Goal: Task Accomplishment & Management: Manage account settings

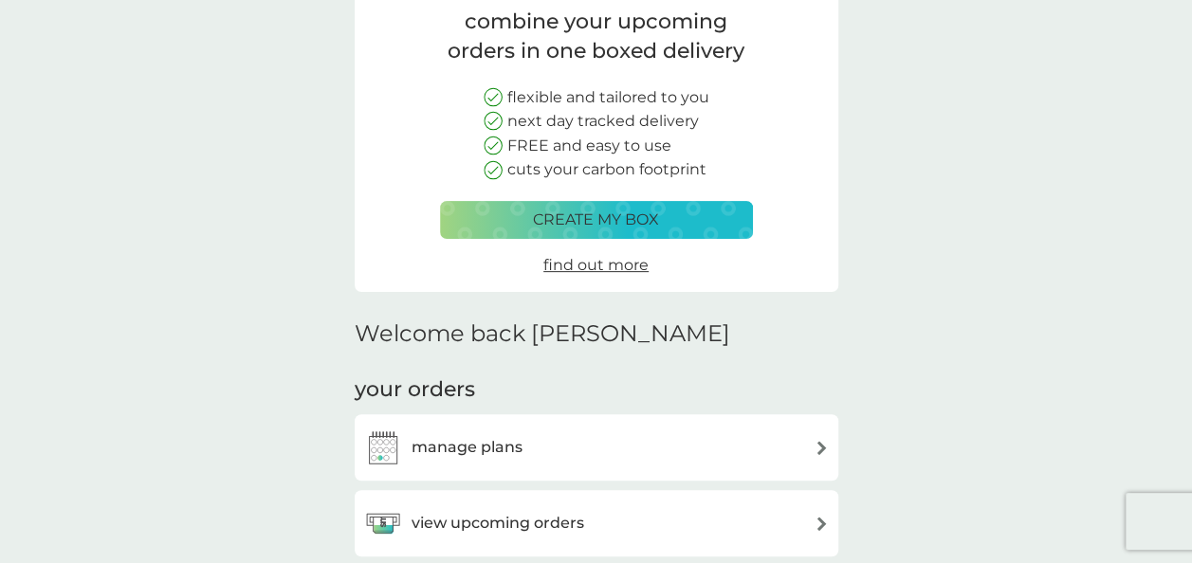
scroll to position [190, 0]
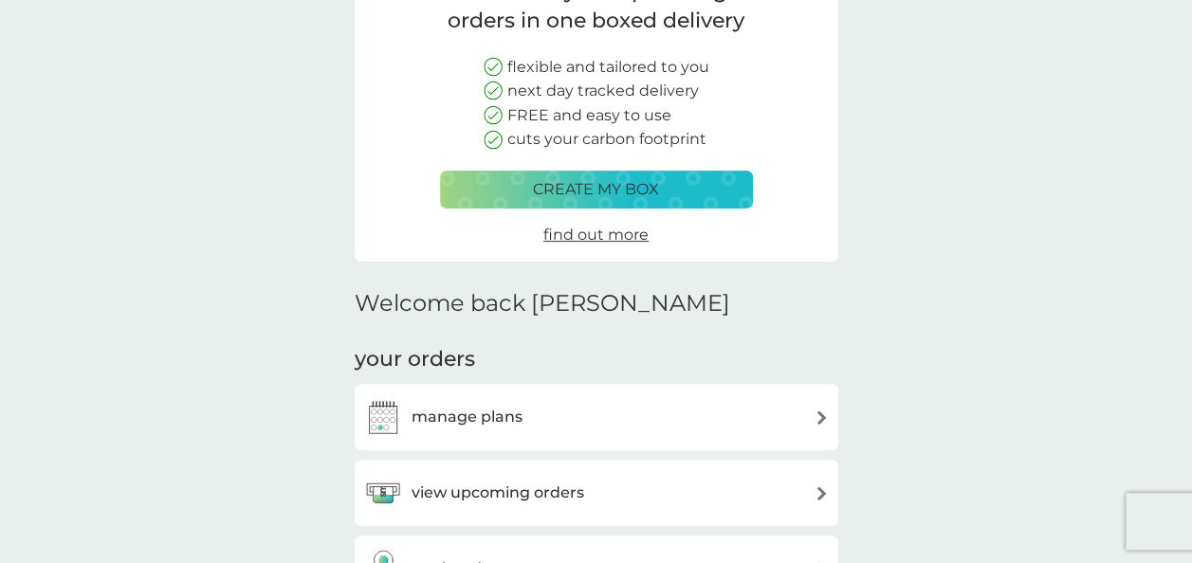
click at [508, 482] on h3 "view upcoming orders" at bounding box center [498, 493] width 173 height 25
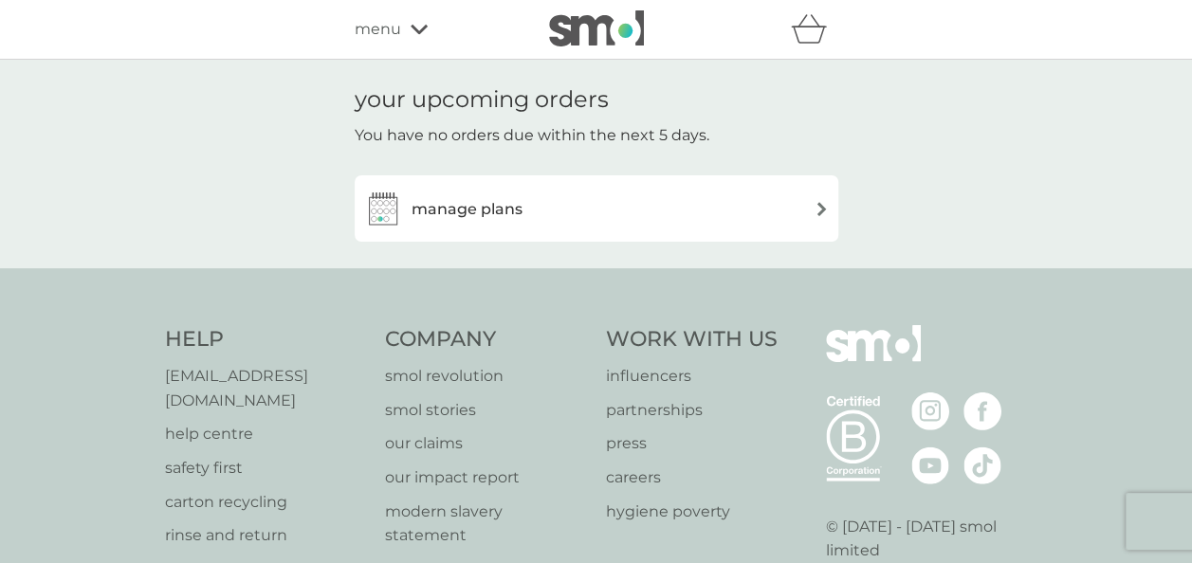
click at [567, 203] on div "manage plans" at bounding box center [596, 209] width 465 height 38
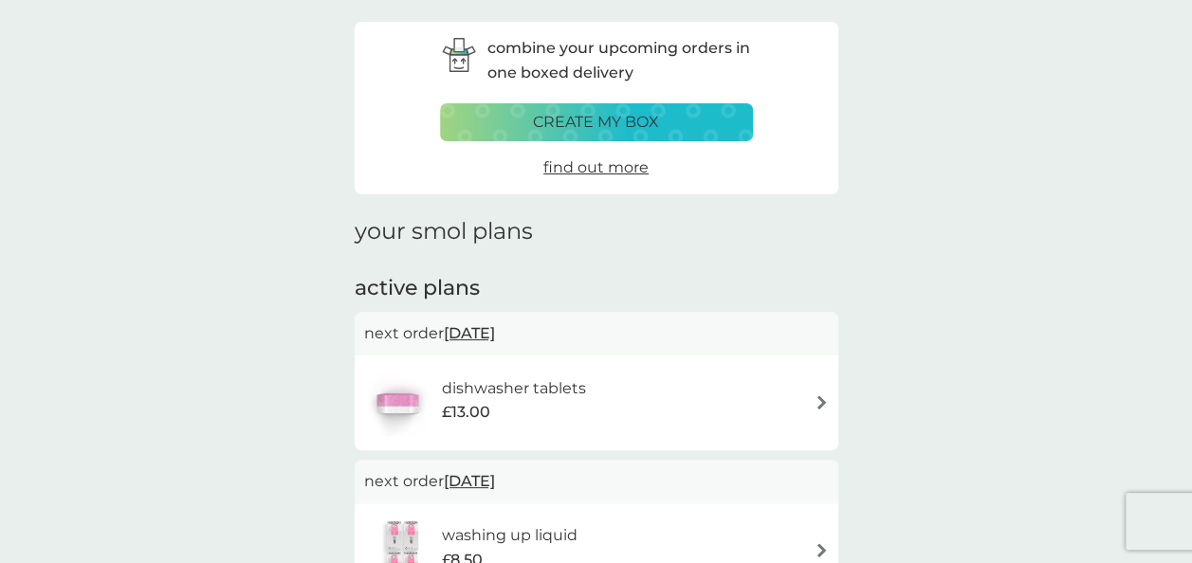
scroll to position [95, 0]
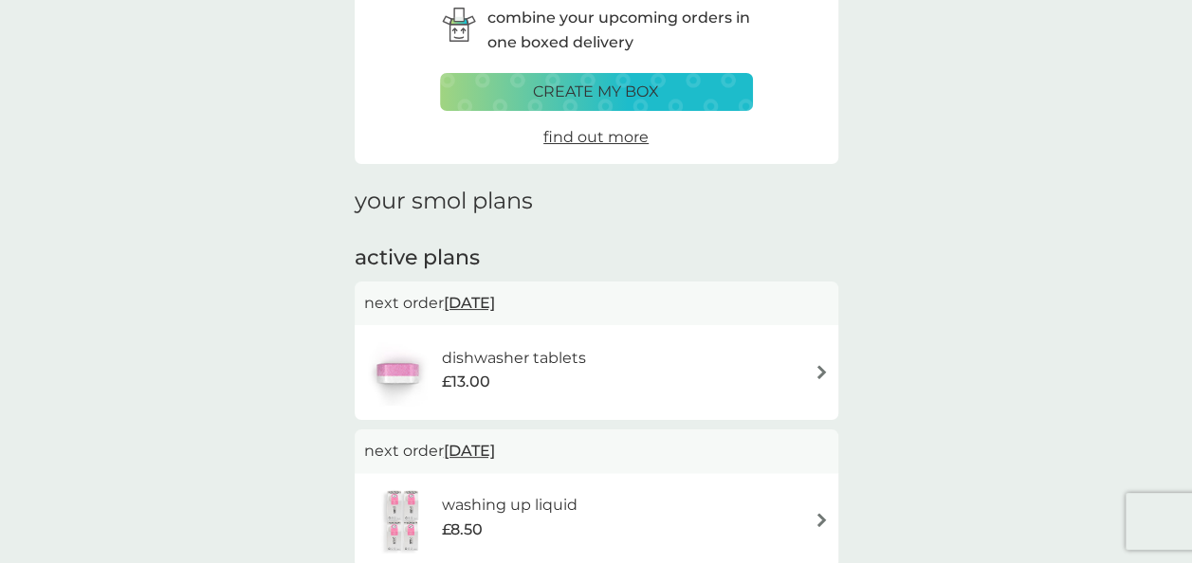
click at [653, 360] on div "dishwasher tablets £13.00" at bounding box center [596, 373] width 465 height 66
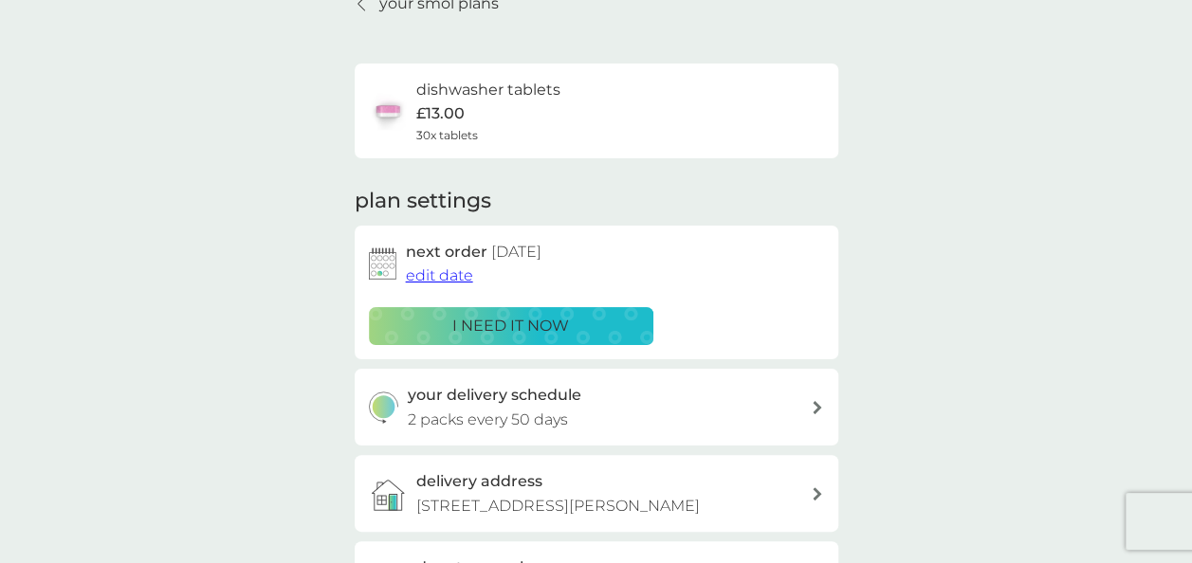
scroll to position [190, 0]
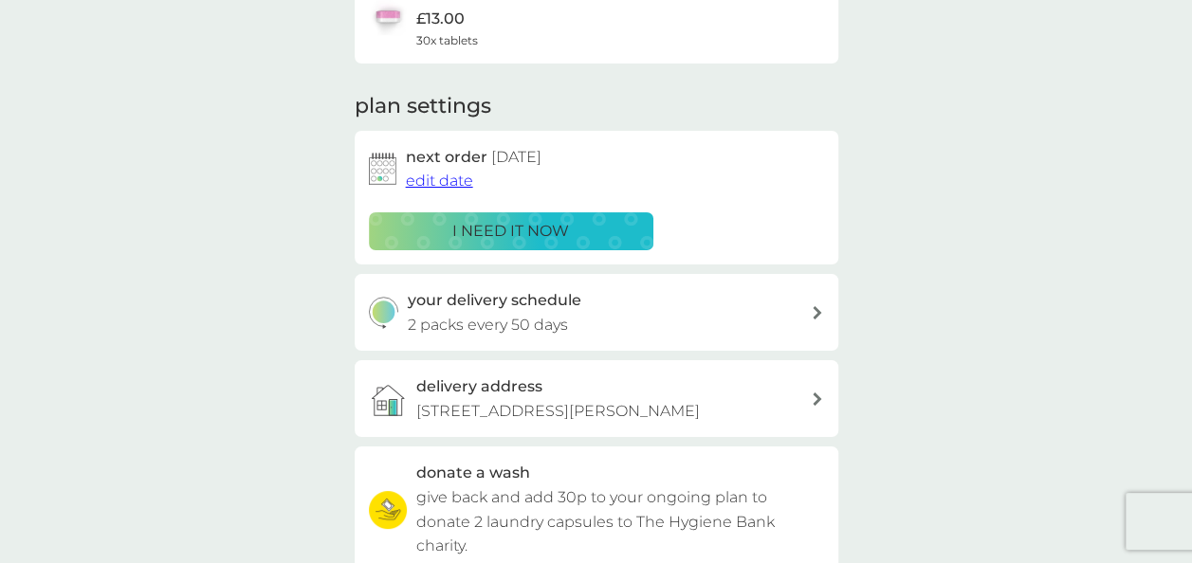
click at [456, 178] on span "edit date" at bounding box center [439, 181] width 67 height 18
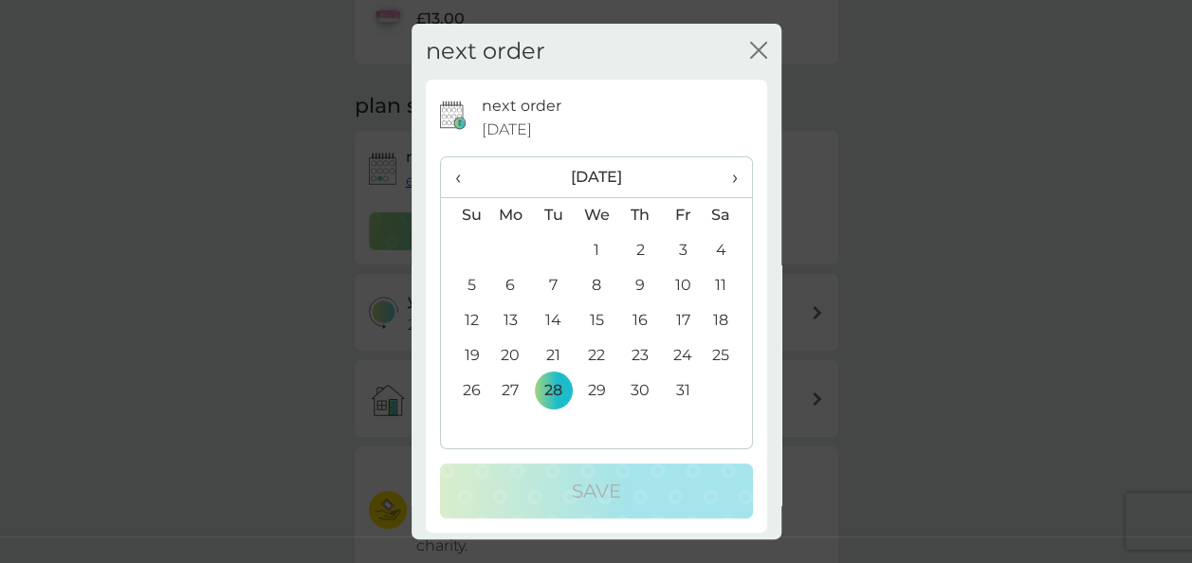
click at [721, 180] on span "›" at bounding box center [727, 177] width 19 height 40
click at [514, 285] on td "8" at bounding box center [511, 285] width 44 height 35
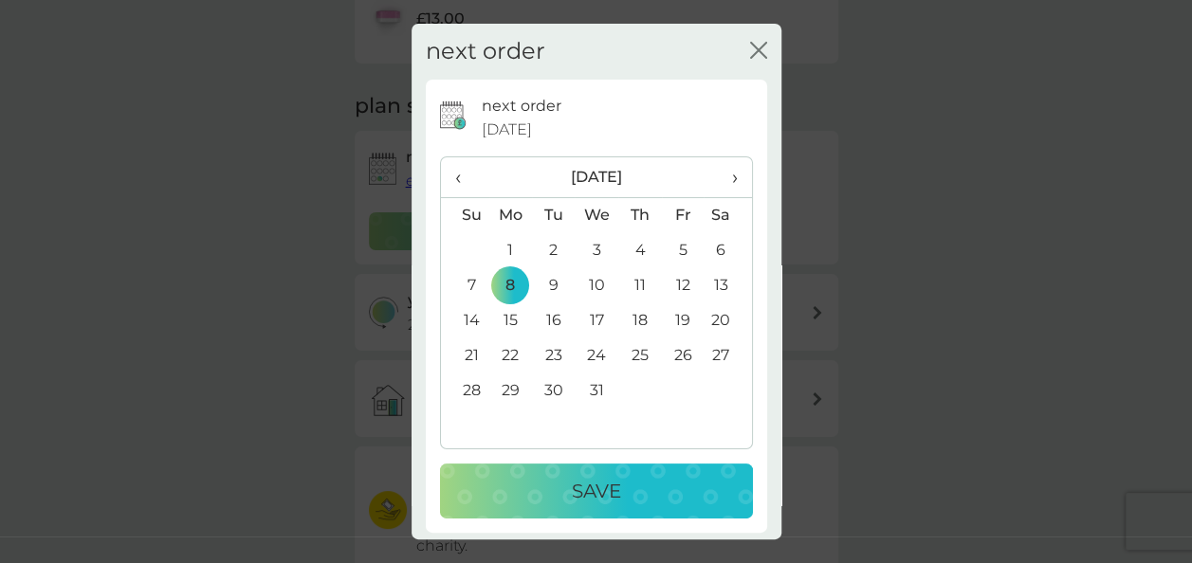
click at [666, 491] on div "Save" at bounding box center [596, 491] width 275 height 30
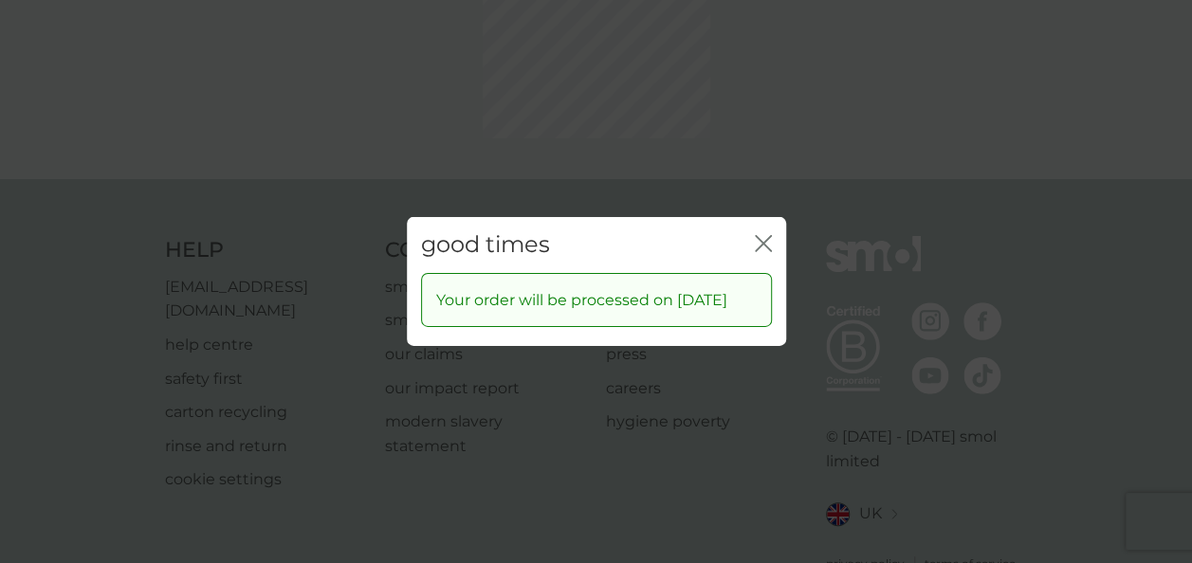
click at [764, 236] on icon "close" at bounding box center [768, 243] width 8 height 15
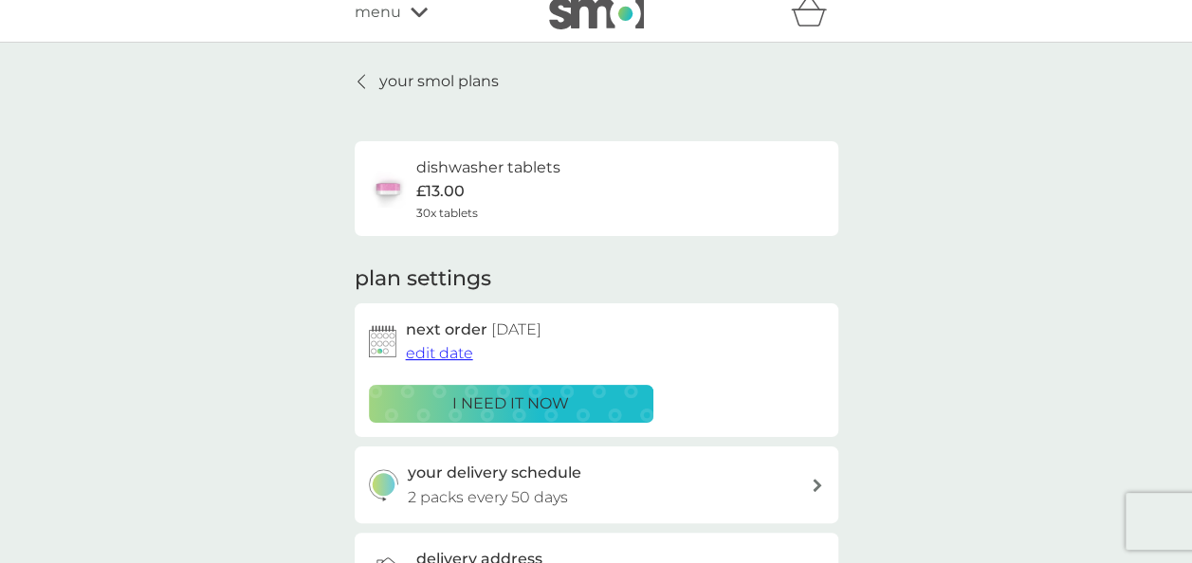
scroll to position [0, 0]
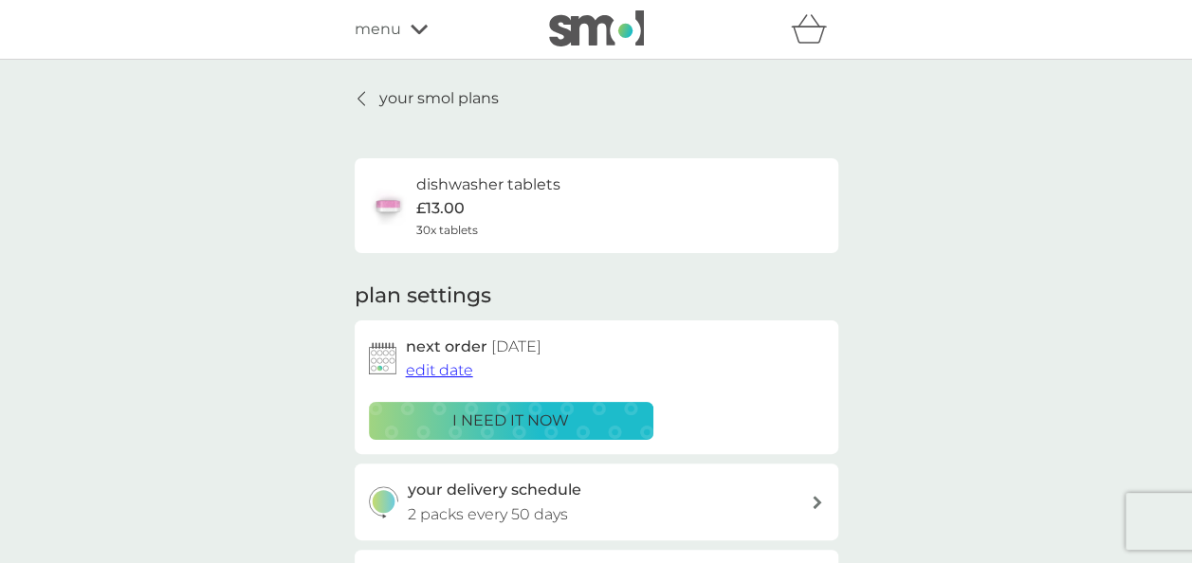
click at [367, 93] on div at bounding box center [362, 98] width 13 height 15
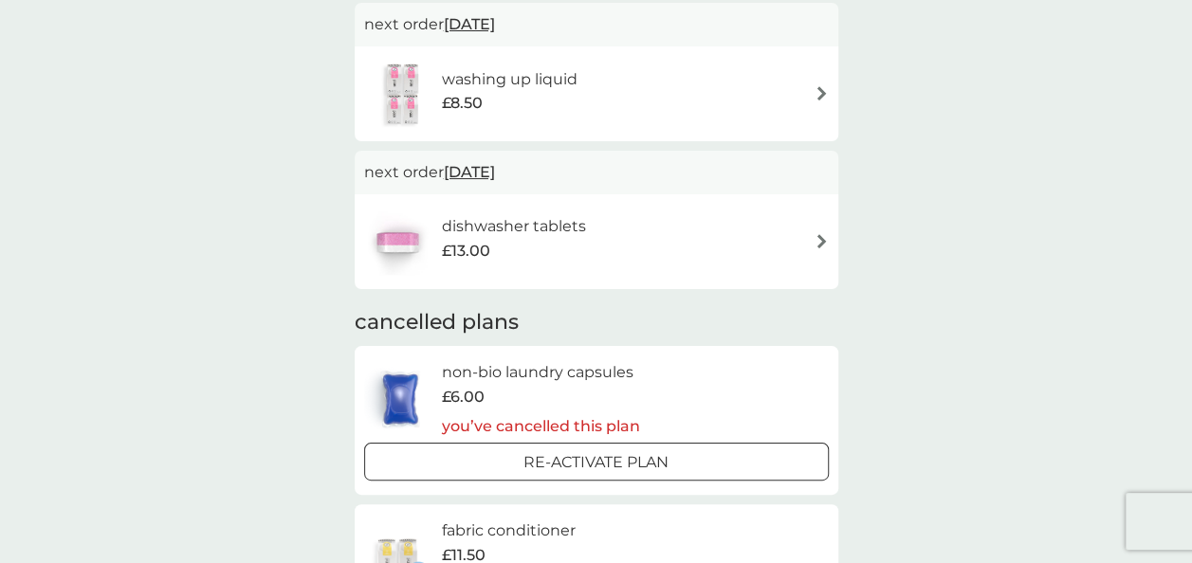
scroll to position [379, 0]
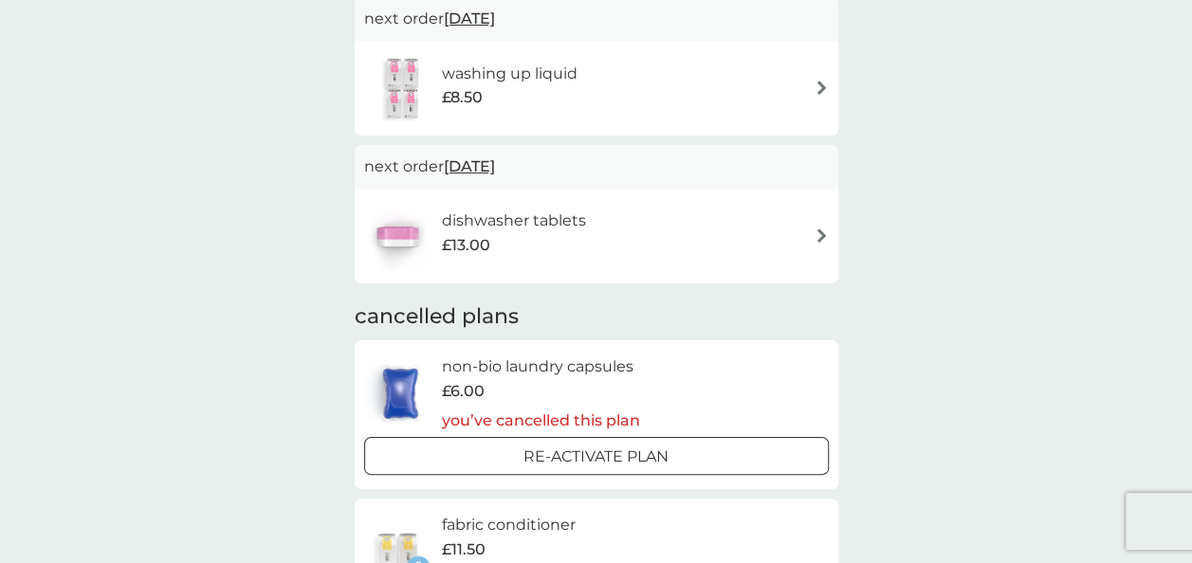
click at [802, 94] on div "washing up liquid £8.50" at bounding box center [596, 88] width 465 height 66
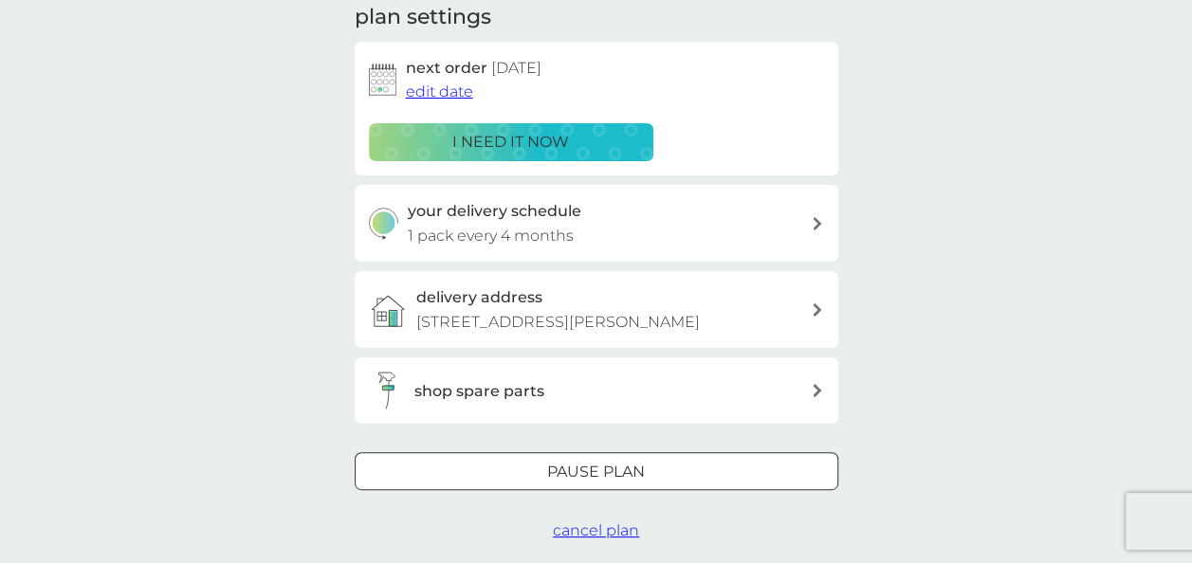
scroll to position [379, 0]
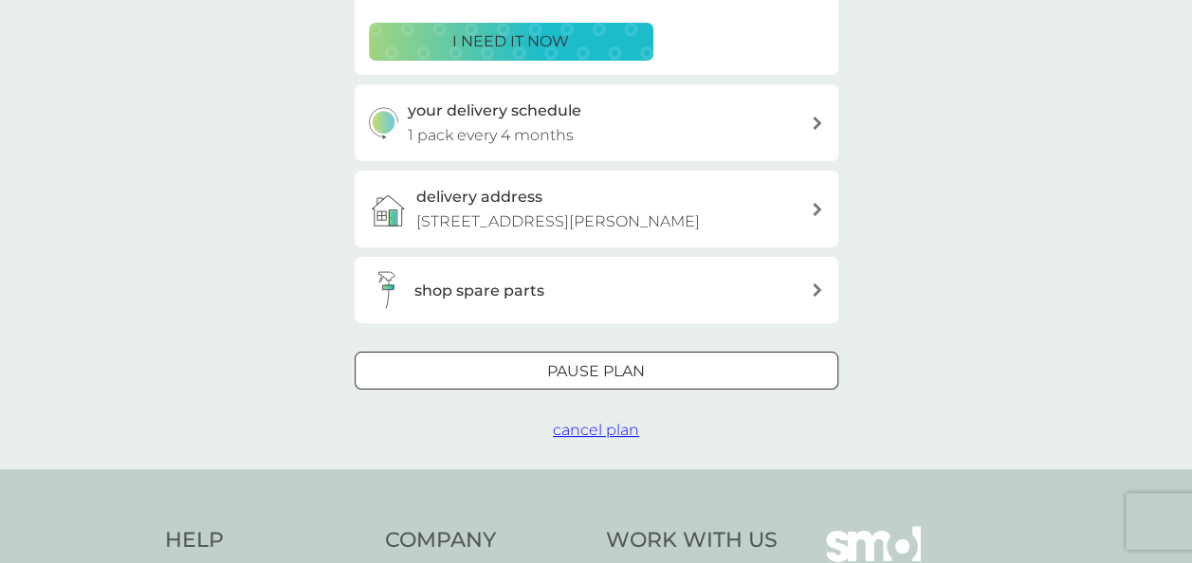
click at [642, 390] on button "Pause plan" at bounding box center [597, 371] width 484 height 38
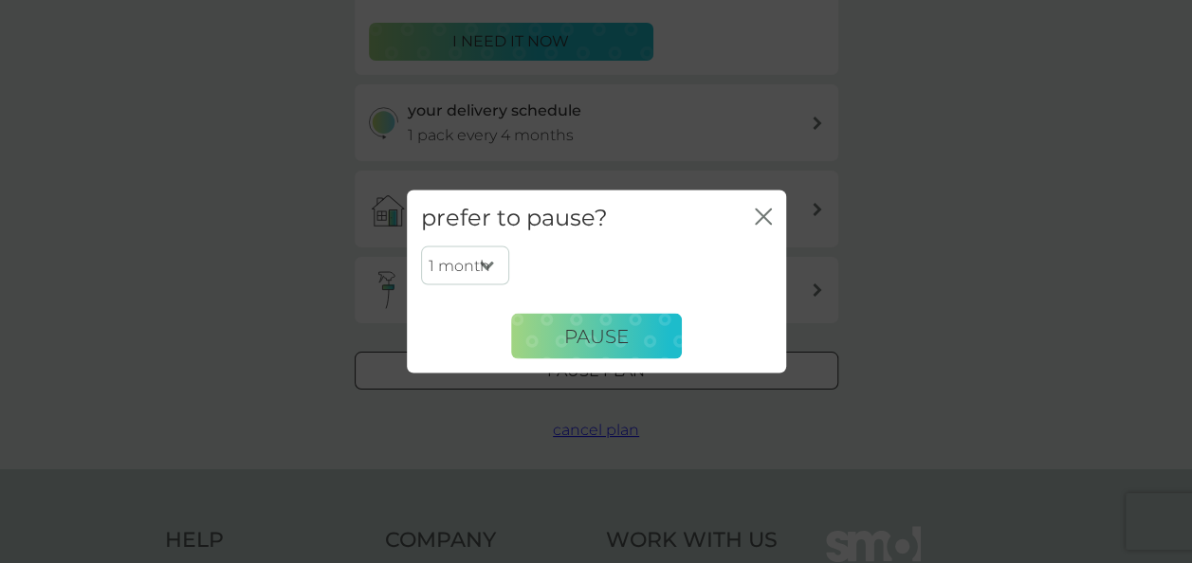
click at [438, 241] on div "prefer to pause? close" at bounding box center [596, 219] width 379 height 56
click at [449, 271] on select "1 month 2 months 3 months 4 months 5 months 6 months" at bounding box center [465, 266] width 88 height 40
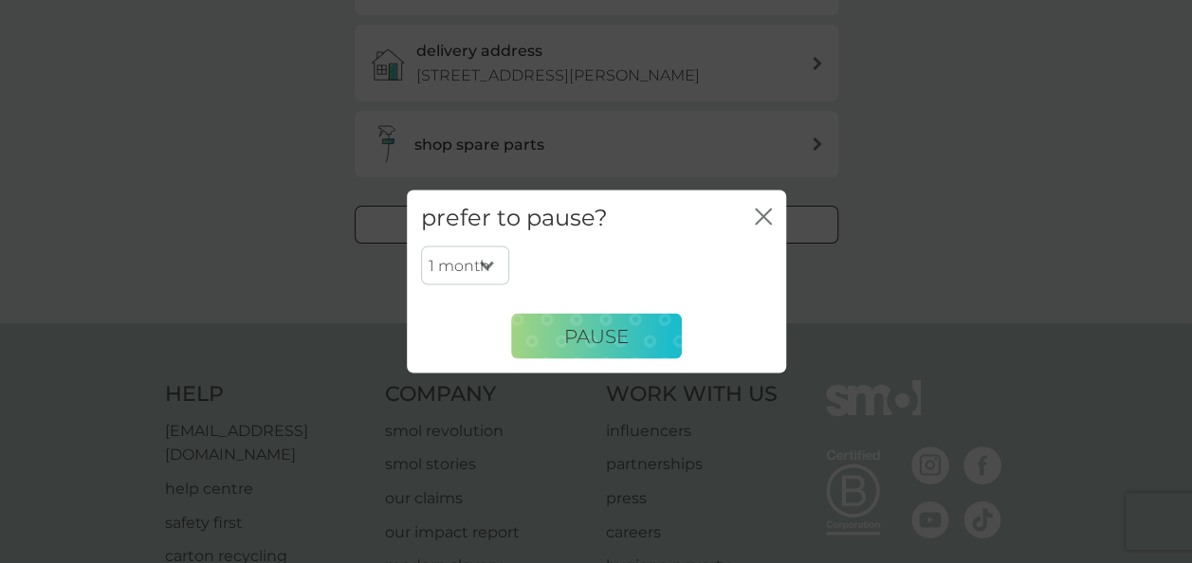
scroll to position [357, 0]
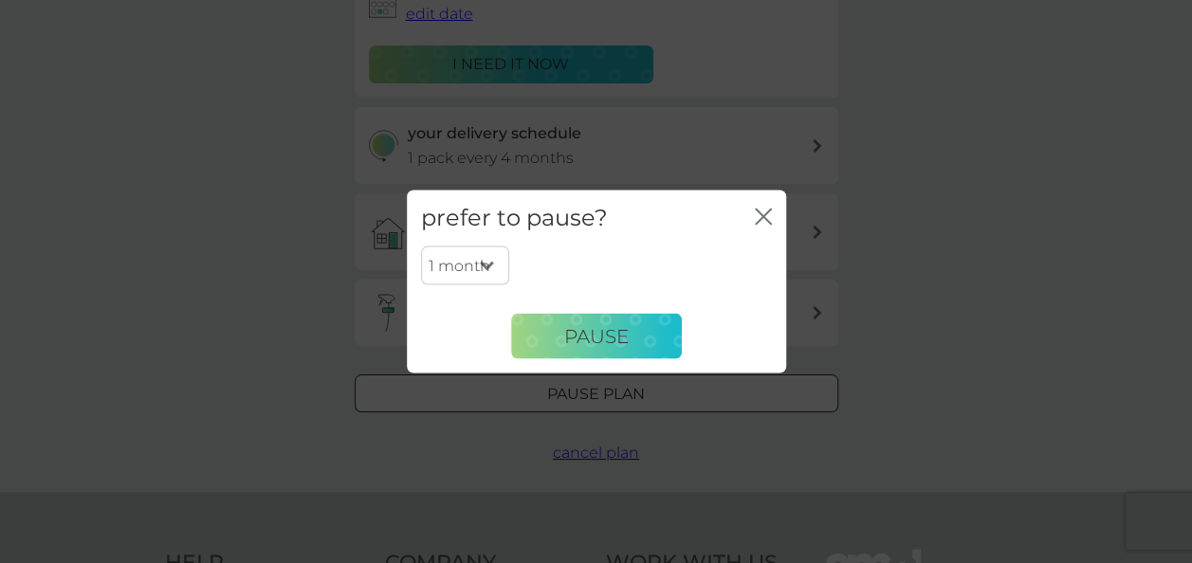
click at [763, 219] on icon "close" at bounding box center [763, 217] width 17 height 17
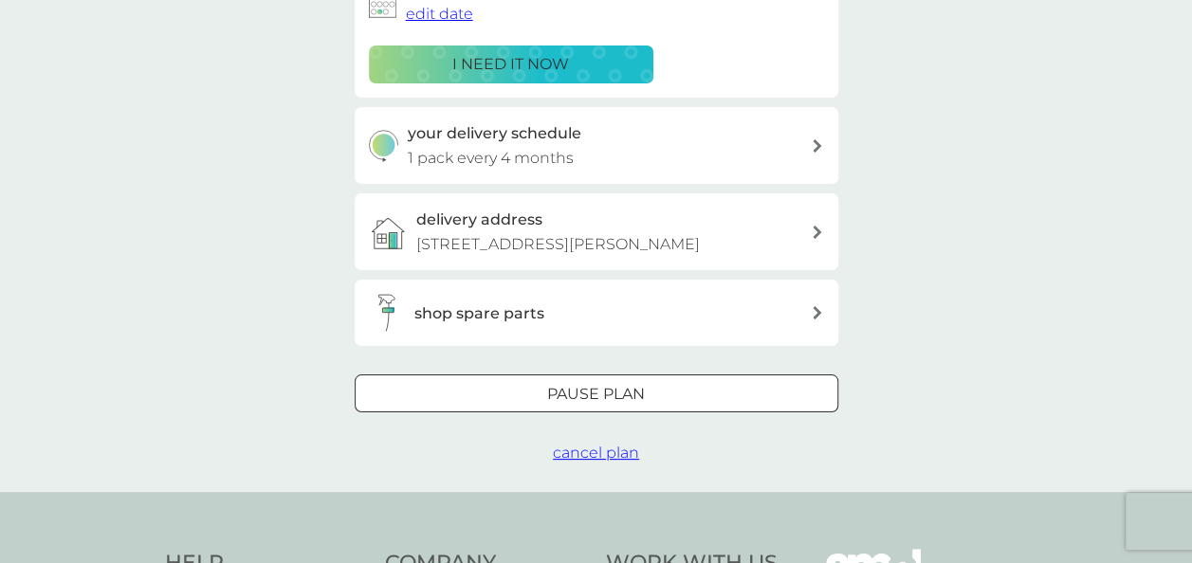
click at [580, 462] on span "cancel plan" at bounding box center [596, 453] width 86 height 18
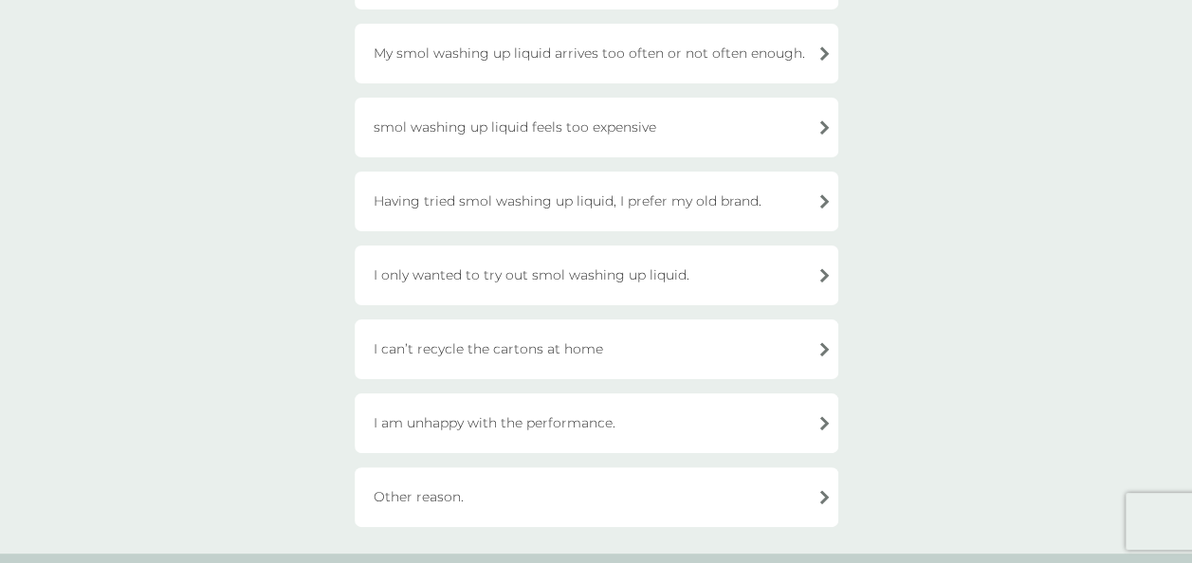
scroll to position [379, 0]
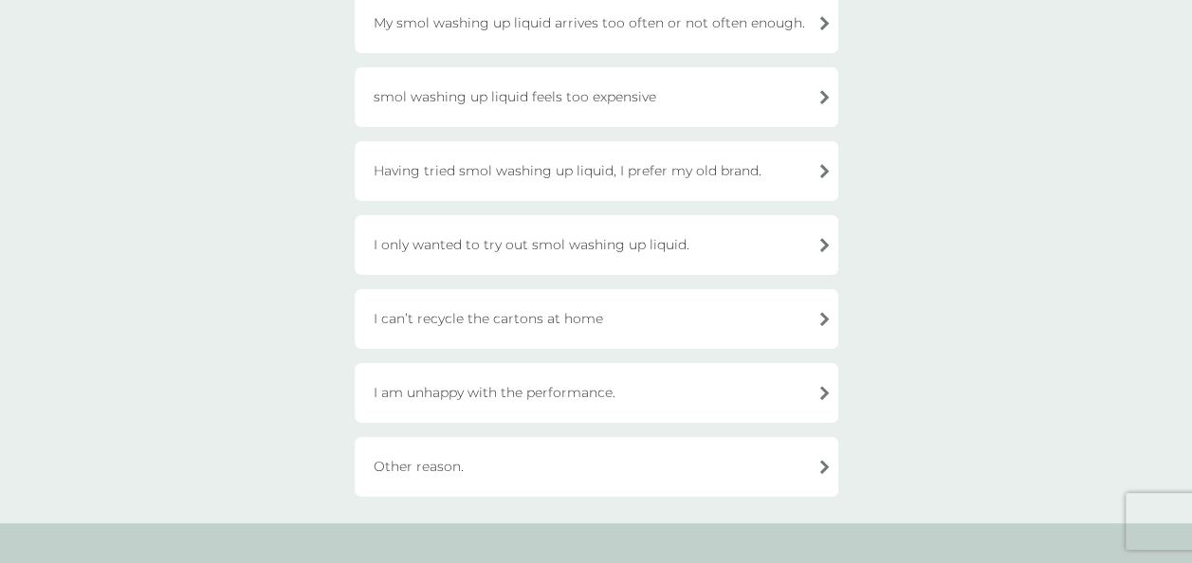
click at [579, 482] on div "Other reason." at bounding box center [597, 467] width 484 height 60
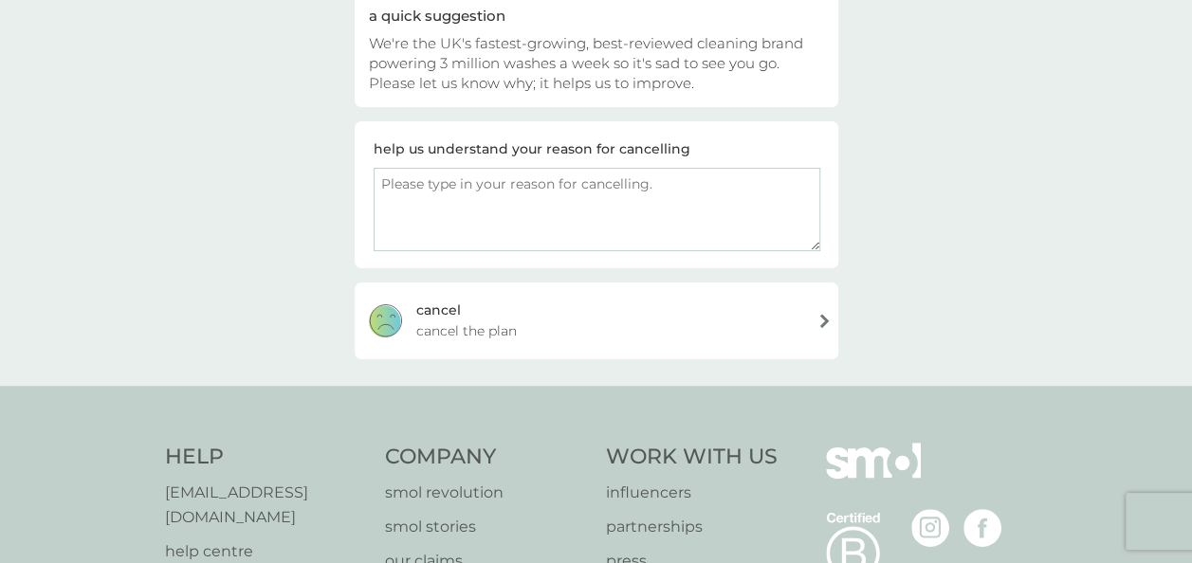
scroll to position [170, 0]
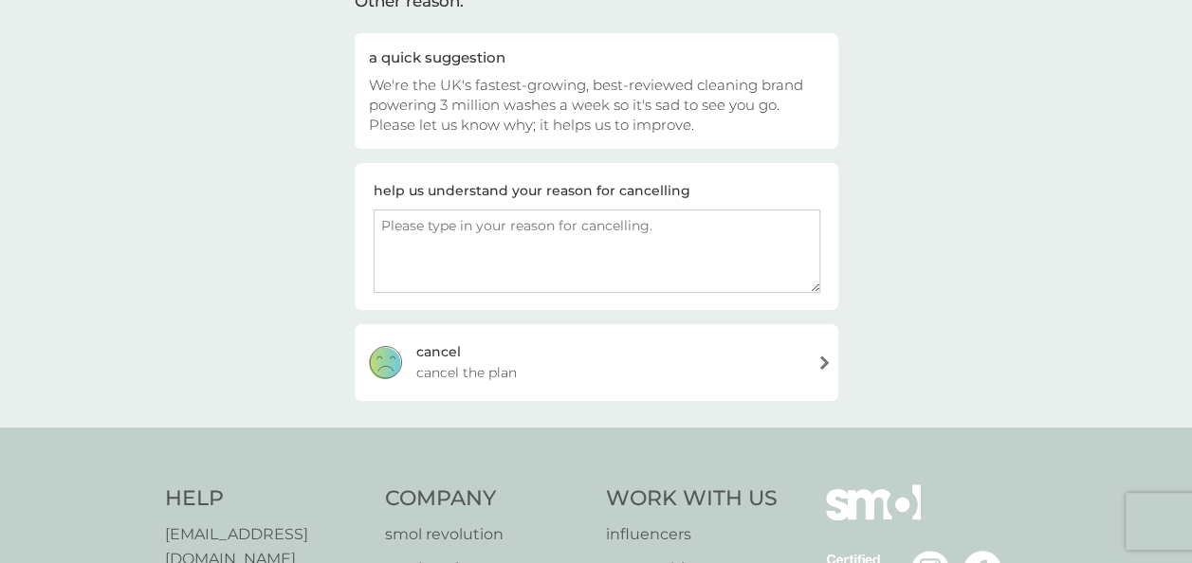
click at [653, 256] on textarea at bounding box center [597, 251] width 447 height 83
type textarea "I'm going to trial my local independent eco shop."
click at [557, 353] on div "[PERSON_NAME] the plan" at bounding box center [597, 362] width 484 height 76
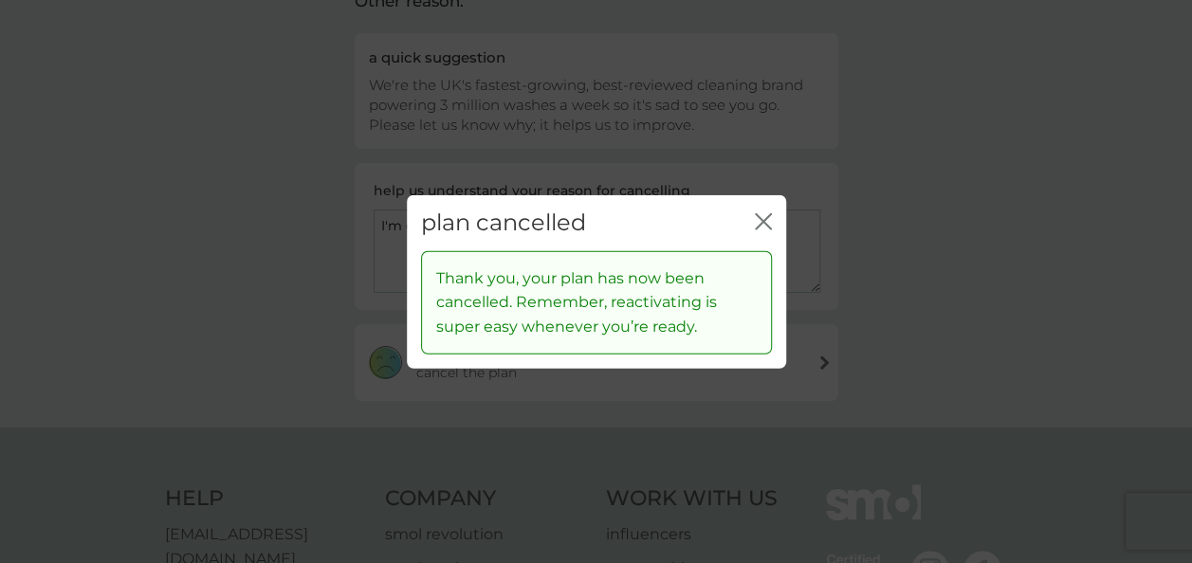
click at [766, 222] on icon "close" at bounding box center [763, 221] width 17 height 17
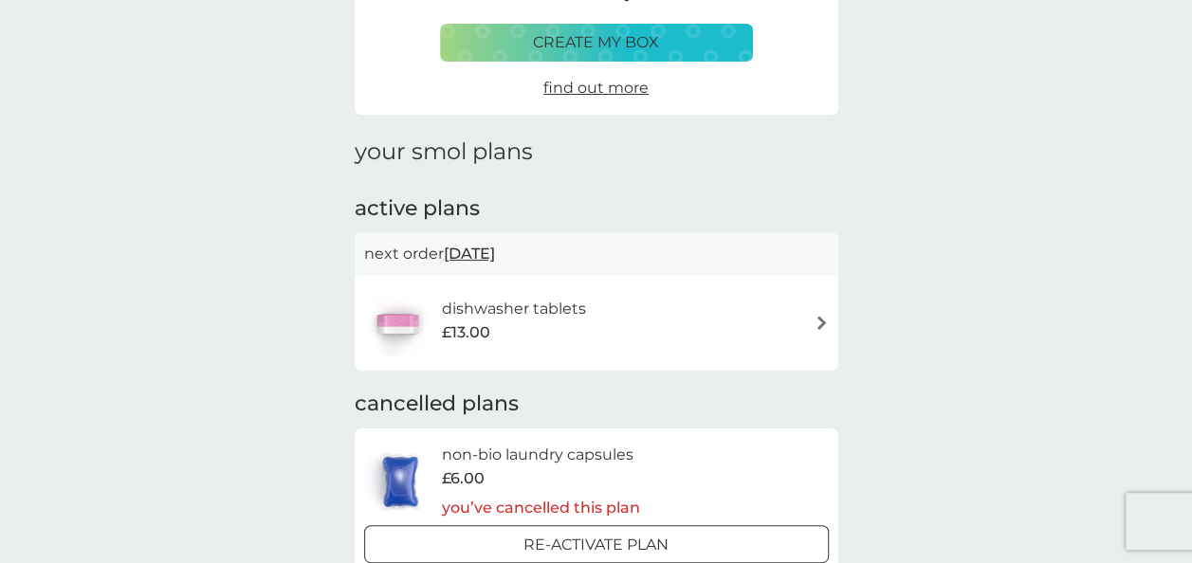
scroll to position [190, 0]
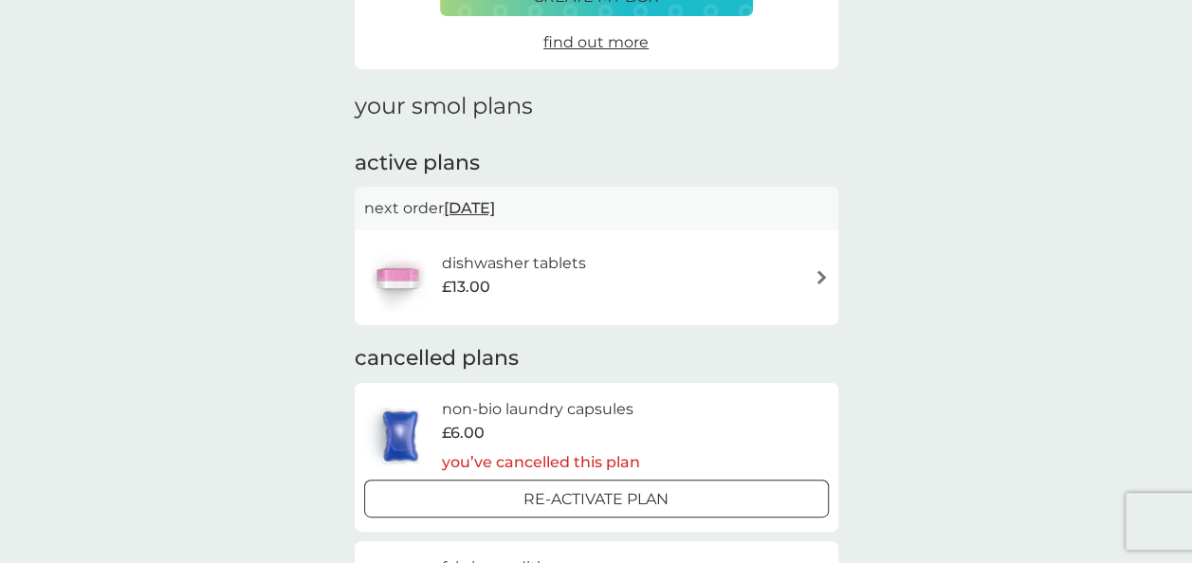
click at [745, 260] on div "dishwasher tablets £13.00" at bounding box center [596, 278] width 465 height 66
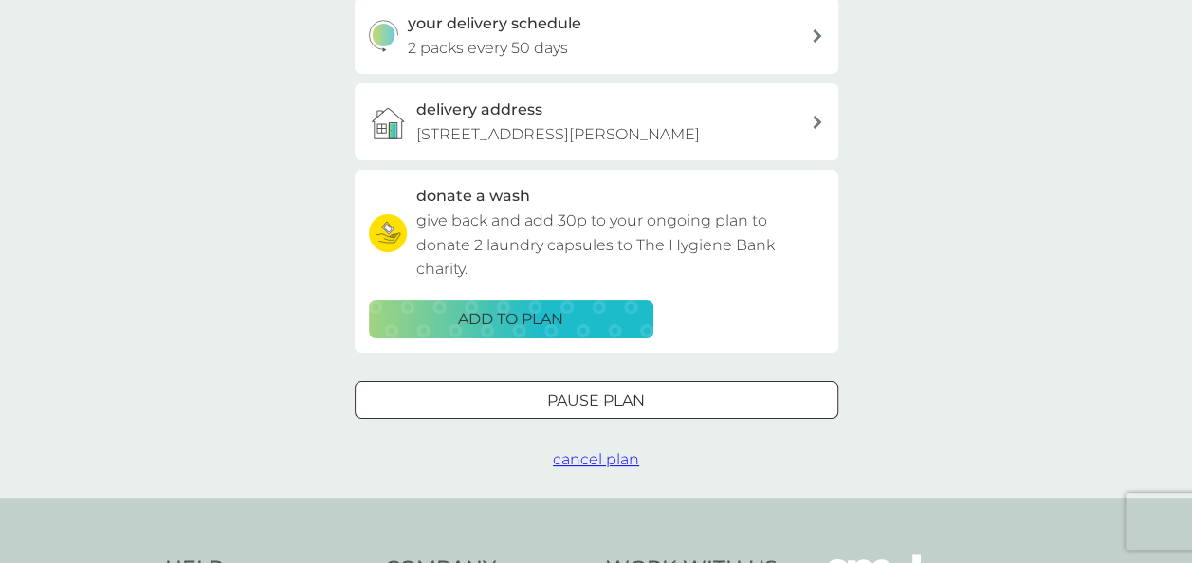
scroll to position [569, 0]
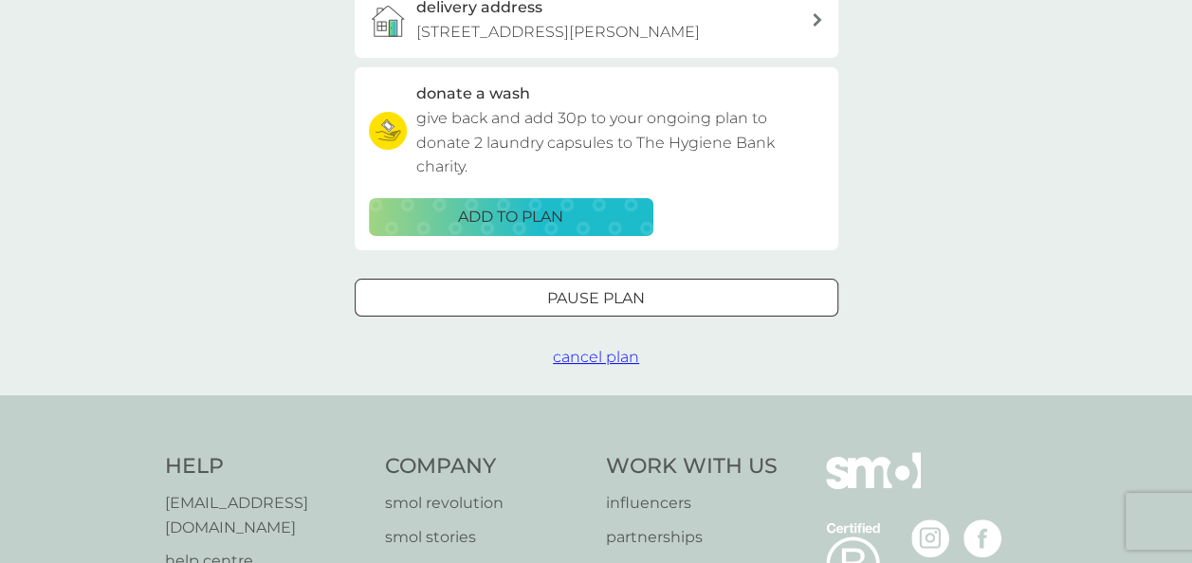
click at [621, 308] on div at bounding box center [596, 298] width 68 height 20
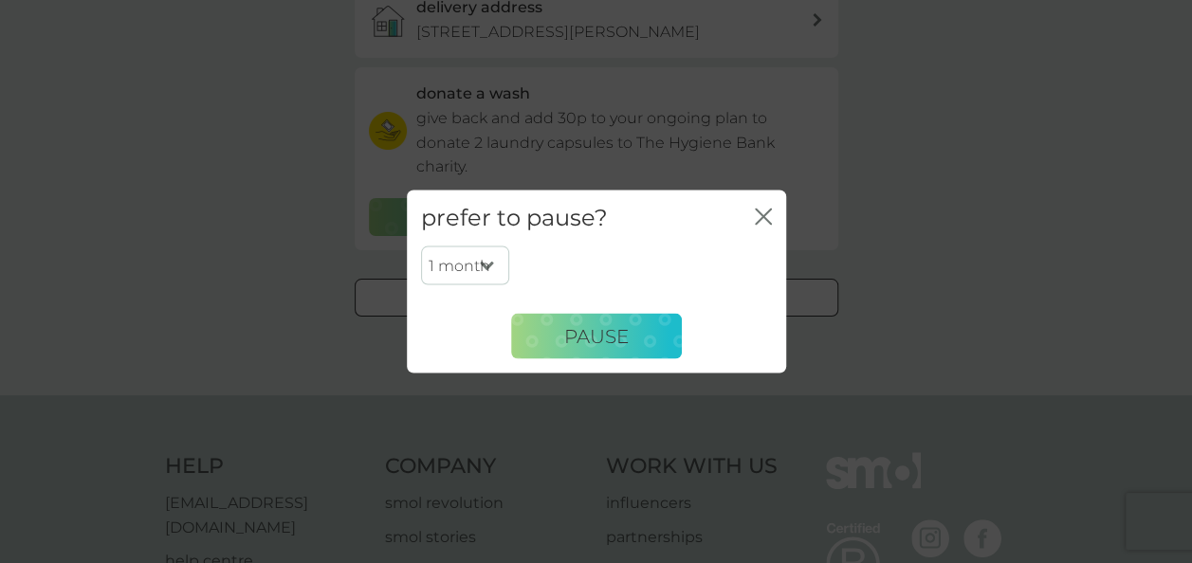
click at [429, 262] on select "1 month 2 months 3 months 4 months 5 months 6 months" at bounding box center [465, 266] width 88 height 40
select select "4"
click at [421, 246] on select "1 month 2 months 3 months 4 months 5 months 6 months" at bounding box center [465, 266] width 88 height 40
click at [625, 342] on span "Pause" at bounding box center [596, 335] width 64 height 23
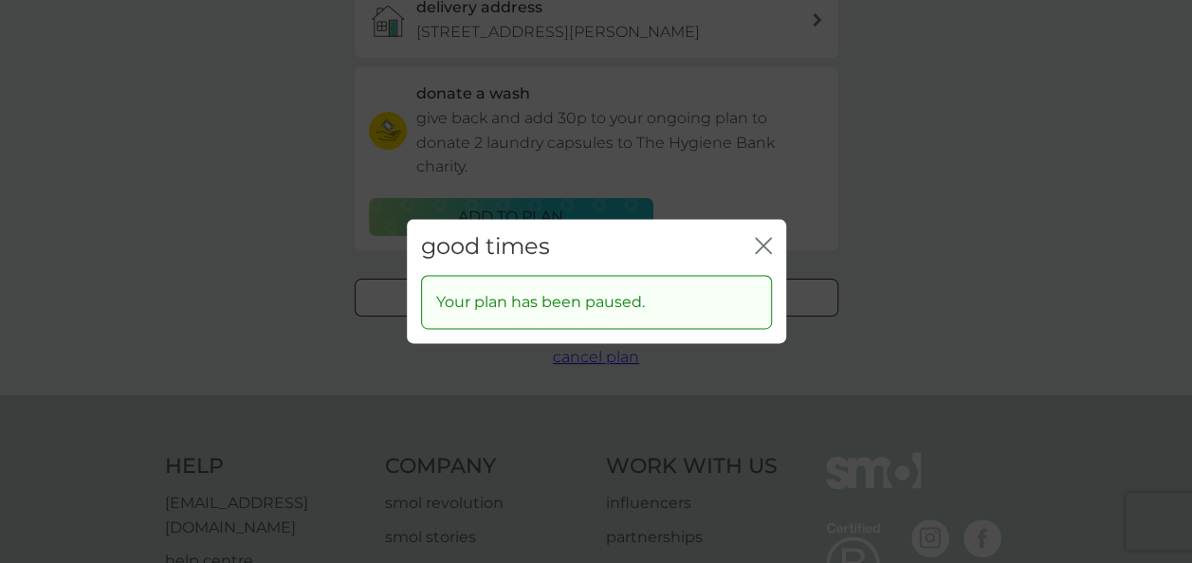
click at [745, 243] on div "good times close" at bounding box center [596, 247] width 379 height 56
click at [764, 247] on icon "close" at bounding box center [768, 245] width 8 height 15
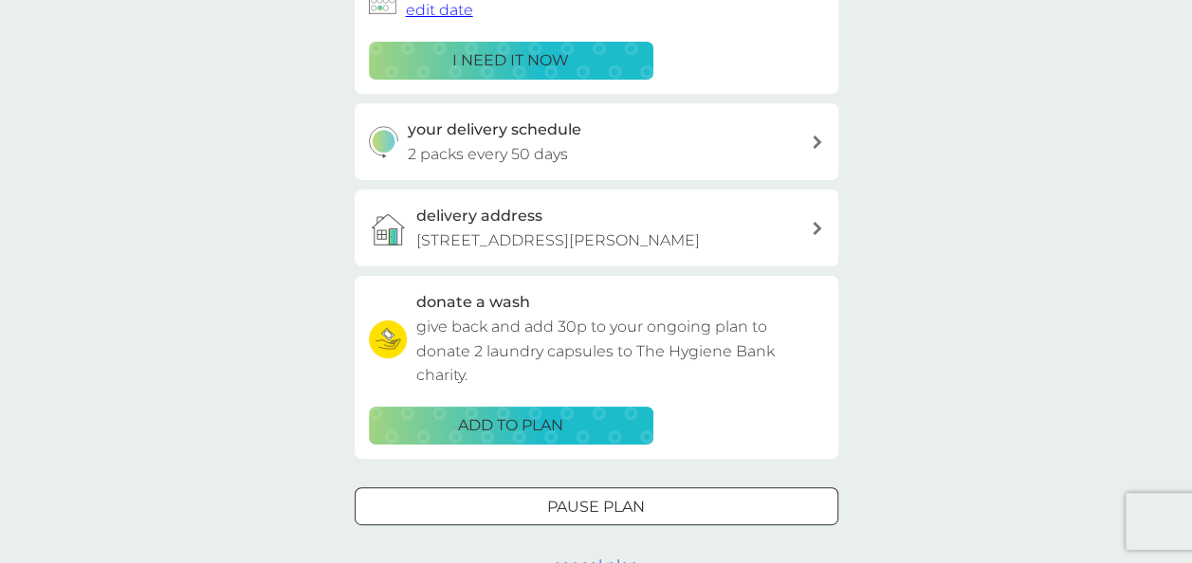
scroll to position [0, 0]
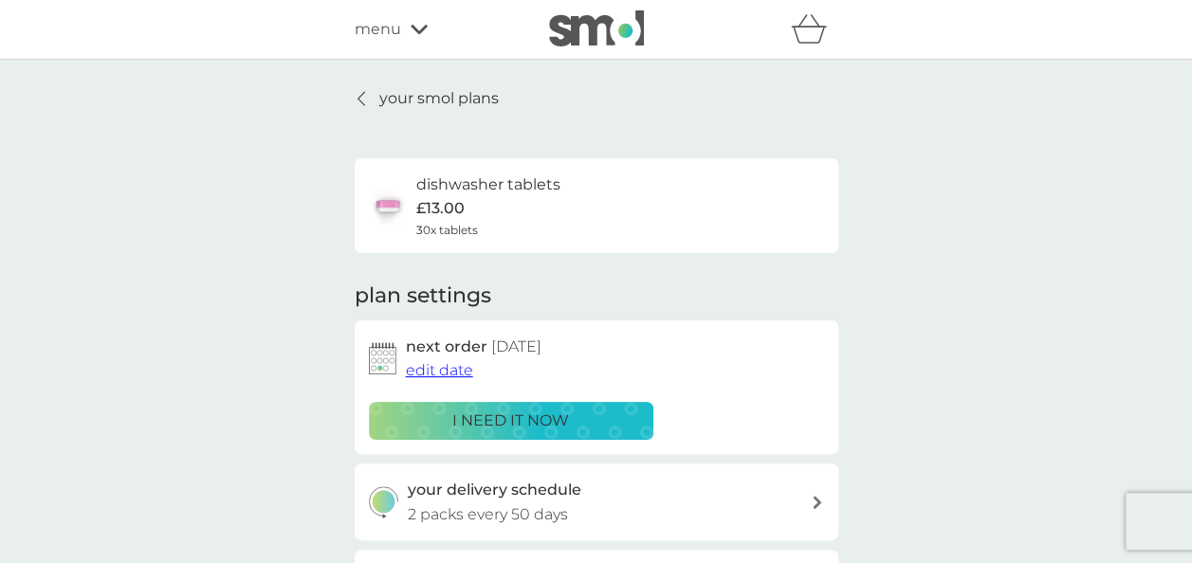
click at [474, 99] on p "your smol plans" at bounding box center [439, 98] width 120 height 25
